Goal: Task Accomplishment & Management: Use online tool/utility

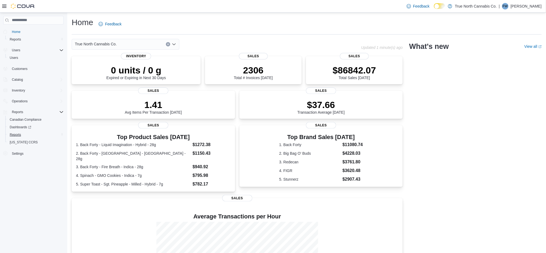
click at [22, 131] on button "Reports" at bounding box center [35, 135] width 60 height 8
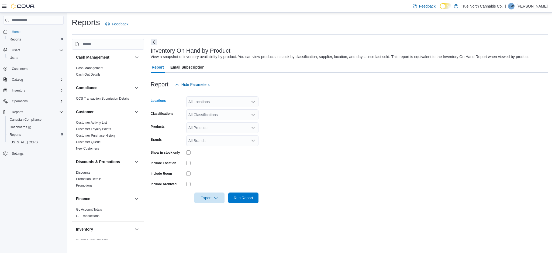
click at [247, 101] on div "All Locations" at bounding box center [222, 101] width 72 height 11
click at [208, 133] on span "[PERSON_NAME]" at bounding box center [213, 134] width 31 height 5
click at [300, 123] on form "Locations Aylmer Classifications All Classifications Products All Products Bran…" at bounding box center [349, 146] width 397 height 113
click at [253, 116] on icon "Open list of options" at bounding box center [253, 114] width 4 height 4
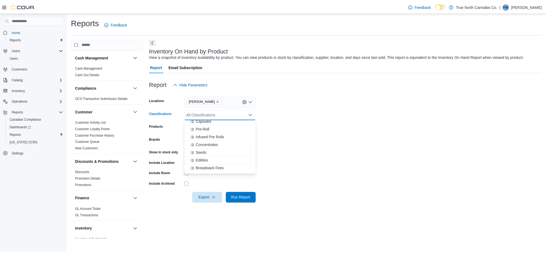
scroll to position [247, 0]
click at [210, 155] on span "Edibles" at bounding box center [204, 157] width 12 height 5
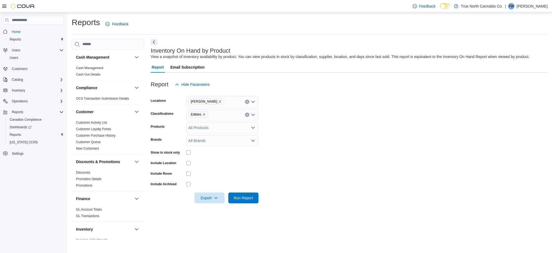
click at [328, 126] on form "Locations Aylmer Classifications Edibles Products All Products Brands All Brand…" at bounding box center [349, 146] width 397 height 113
click at [223, 155] on div at bounding box center [222, 152] width 72 height 8
click at [248, 201] on span "Run Report" at bounding box center [244, 197] width 24 height 11
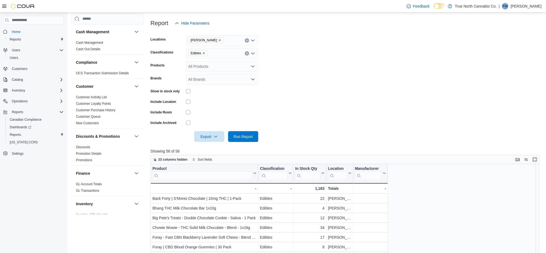
scroll to position [59, 0]
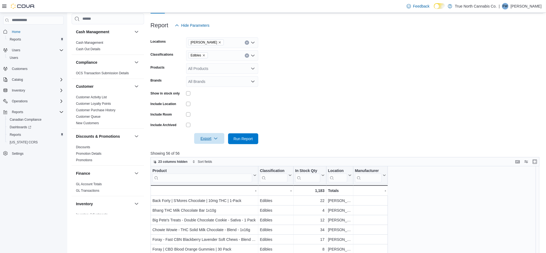
click at [213, 135] on span "Export" at bounding box center [210, 138] width 24 height 11
click at [209, 147] on span "Export to Excel" at bounding box center [210, 149] width 24 height 4
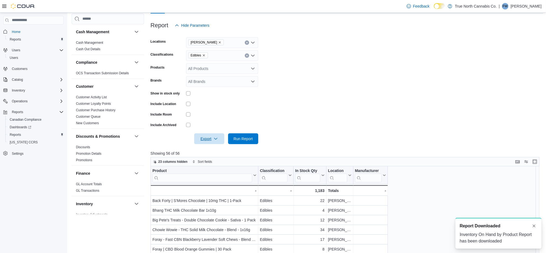
scroll to position [0, 0]
